Goal: Navigation & Orientation: Go to known website

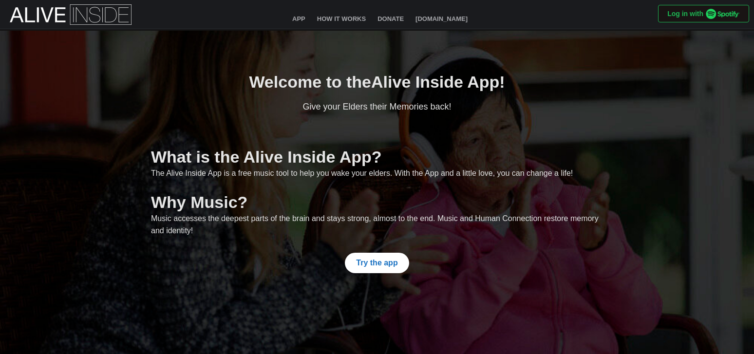
click at [378, 260] on span "Try the app" at bounding box center [376, 262] width 41 height 19
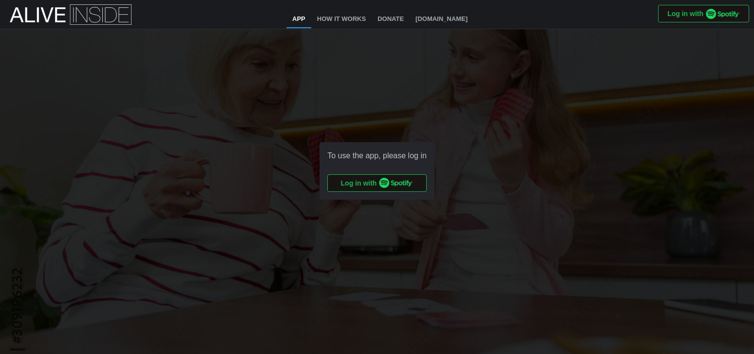
click at [380, 181] on img "button" at bounding box center [396, 183] width 34 height 10
